Goal: Task Accomplishment & Management: Manage account settings

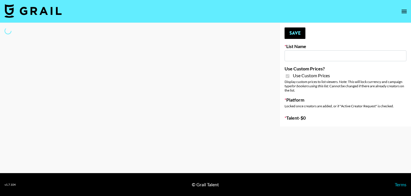
type input "Nourish"
checkbox input "true"
select select "Brand"
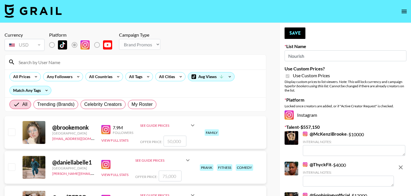
click at [95, 62] on input at bounding box center [139, 61] width 248 height 9
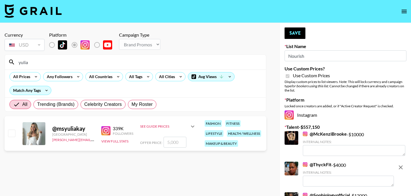
type input "yulia"
click at [8, 135] on input "checkbox" at bounding box center [11, 132] width 7 height 7
checkbox input "true"
type input "5000"
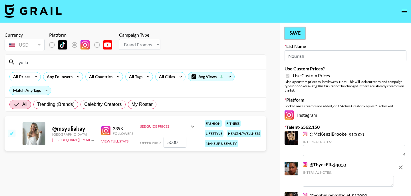
click at [291, 37] on button "Save" at bounding box center [295, 32] width 21 height 11
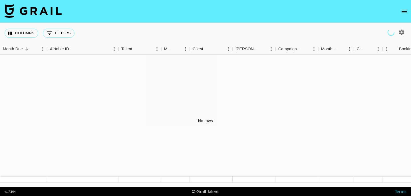
click at [404, 14] on icon "open drawer" at bounding box center [404, 11] width 7 height 7
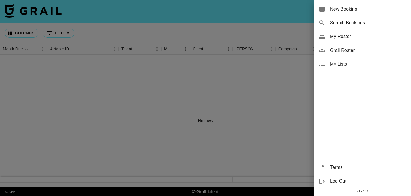
click at [354, 39] on span "My Roster" at bounding box center [368, 36] width 77 height 7
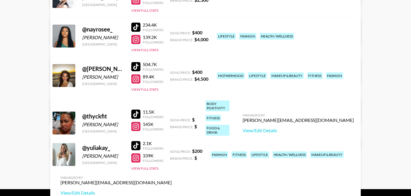
scroll to position [149, 0]
click at [143, 134] on button "View Full Stats" at bounding box center [144, 136] width 27 height 4
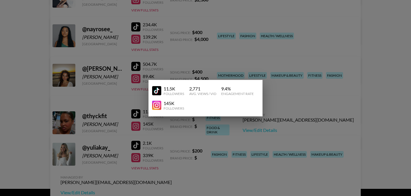
click at [280, 116] on div at bounding box center [205, 98] width 411 height 196
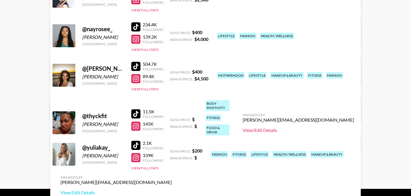
click at [308, 127] on link "View/Edit Details" at bounding box center [298, 130] width 111 height 6
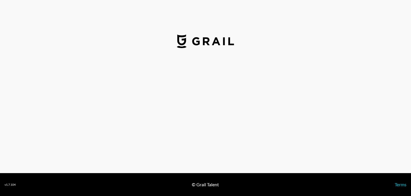
select select "USD"
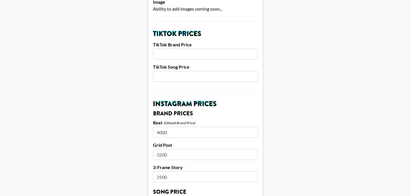
scroll to position [187, 0]
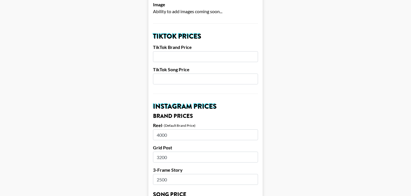
click at [204, 51] on input "number" at bounding box center [205, 56] width 105 height 11
type input "300"
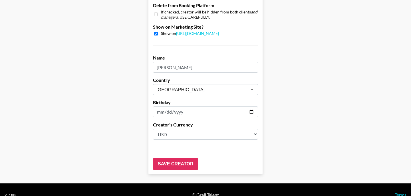
scroll to position [579, 0]
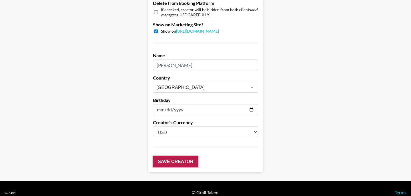
click at [176, 156] on input "Save Creator" at bounding box center [175, 161] width 45 height 11
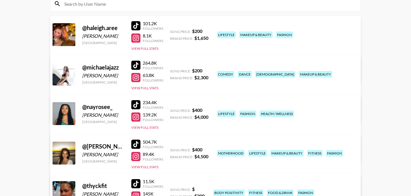
scroll to position [69, 0]
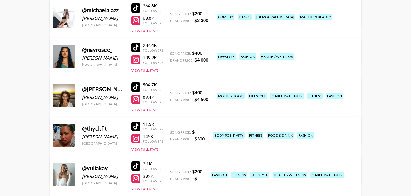
scroll to position [130, 0]
